Goal: Task Accomplishment & Management: Use online tool/utility

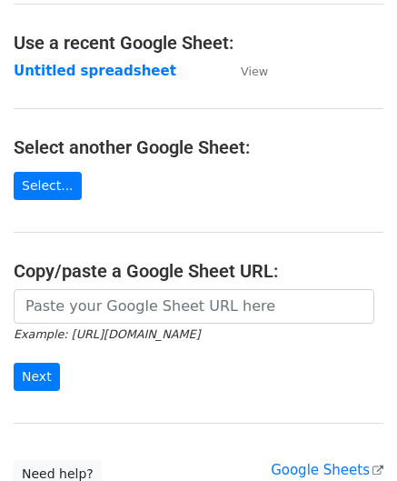
scroll to position [91, 0]
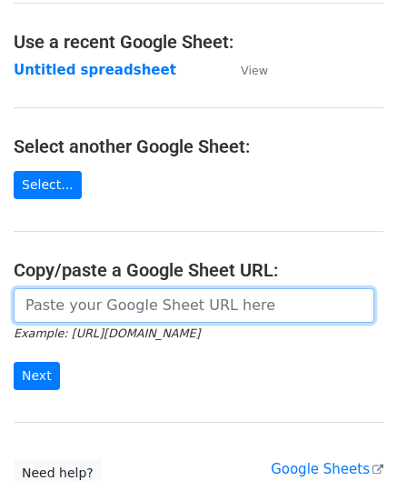
click at [95, 304] on input "url" at bounding box center [194, 305] width 361 height 35
paste input "https://docs.google.com/spreadsheets/d/1qjCFVa-05buhFcYJuT2WZlyUR3I3swT0oH3fUCh…"
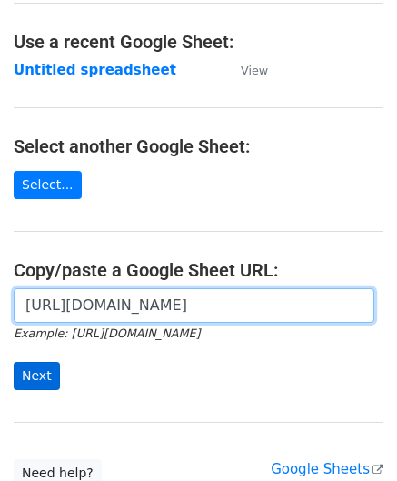
type input "https://docs.google.com/spreadsheets/d/1qjCFVa-05buhFcYJuT2WZlyUR3I3swT0oH3fUCh…"
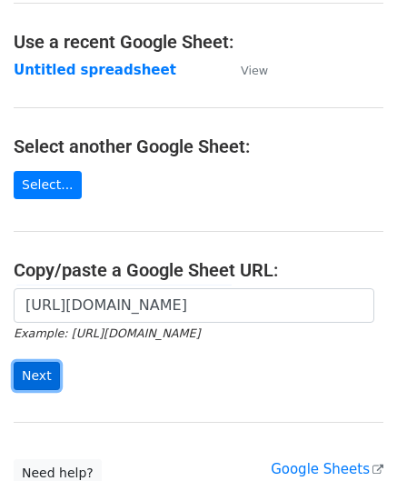
click at [45, 367] on input "Next" at bounding box center [37, 376] width 46 height 28
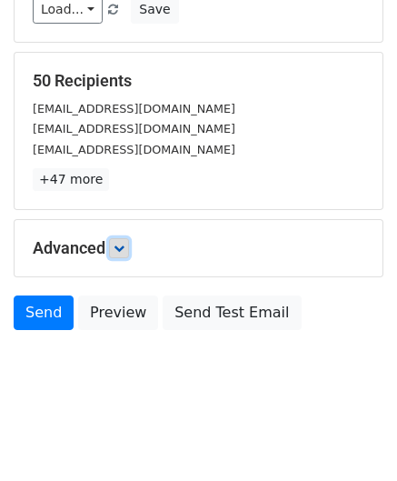
click at [123, 246] on icon at bounding box center [119, 248] width 11 height 11
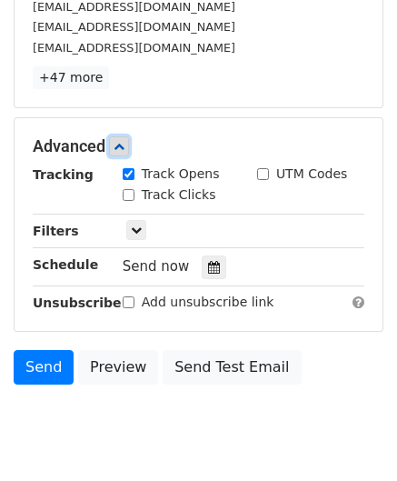
scroll to position [352, 0]
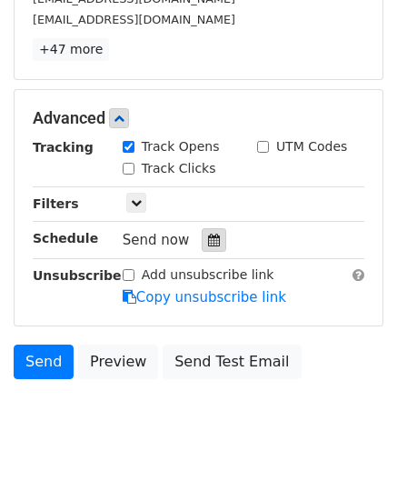
click at [208, 236] on icon at bounding box center [214, 240] width 12 height 13
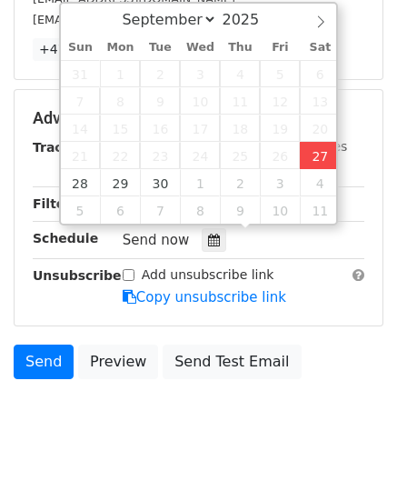
type input "[DATE] 14:53"
type input "02"
type input "53"
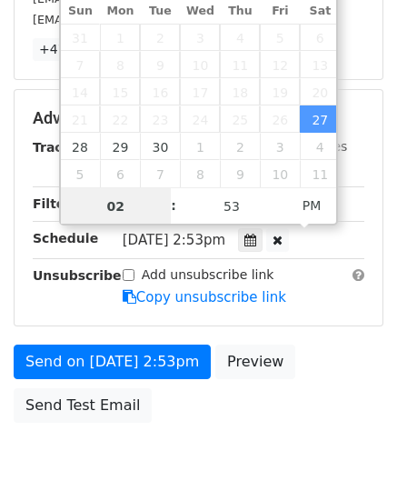
type input "3"
drag, startPoint x: 135, startPoint y: 203, endPoint x: 64, endPoint y: 203, distance: 70.9
click at [63, 203] on input "5" at bounding box center [116, 206] width 111 height 36
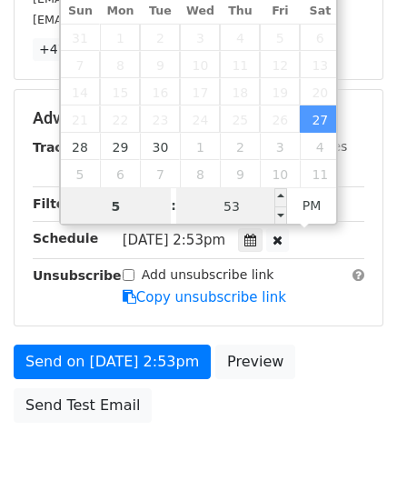
type input "5"
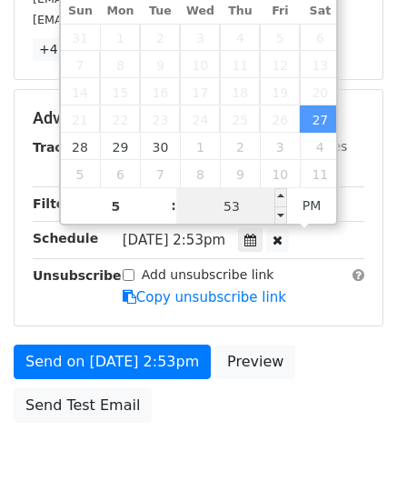
type input "[DATE] 17:53"
type input "05"
click at [250, 206] on input "53" at bounding box center [231, 206] width 111 height 36
type input "00"
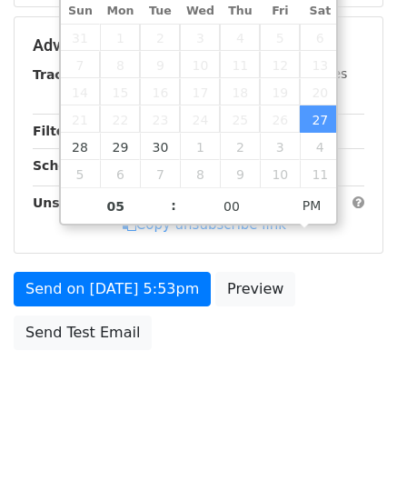
type input "[DATE] 17:00"
